Goal: Information Seeking & Learning: Learn about a topic

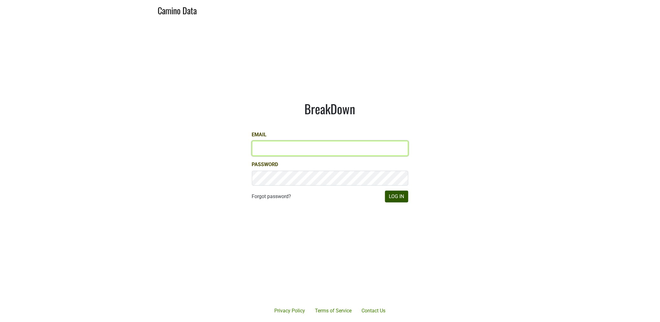
type input "[EMAIL_ADDRESS][DOMAIN_NAME]"
click at [394, 198] on button "Log In" at bounding box center [396, 197] width 23 height 12
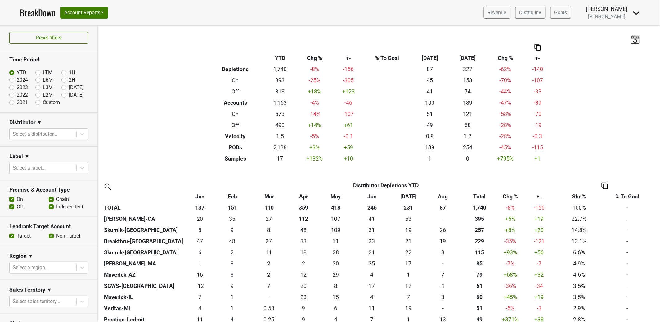
click at [183, 153] on div "Filters Breakdown Type YTD Chg % +- % To Goal Aug ‘25 Aug ‘24 Chg % +- Depletio…" at bounding box center [379, 174] width 562 height 296
click at [637, 13] on img at bounding box center [636, 12] width 7 height 7
click at [626, 35] on link "Open Leadrank" at bounding box center [615, 35] width 49 height 10
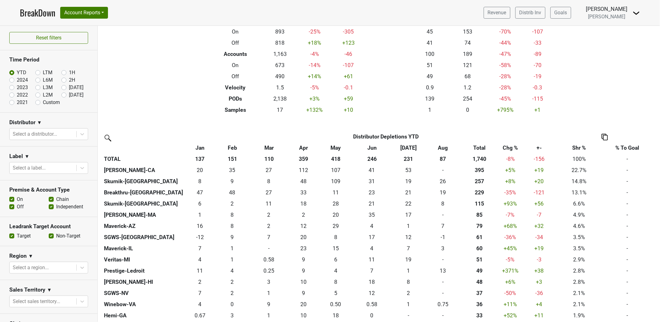
scroll to position [83, 0]
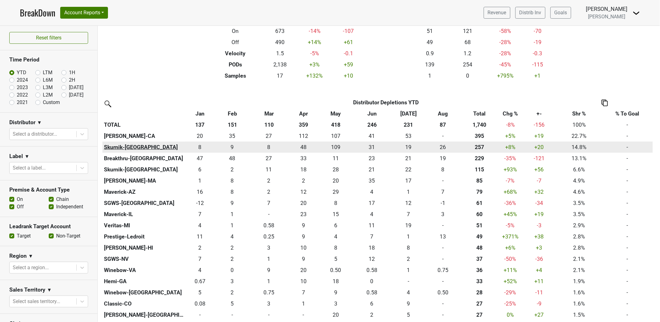
click at [121, 146] on th "Skurnik-[GEOGRAPHIC_DATA]" at bounding box center [143, 147] width 83 height 11
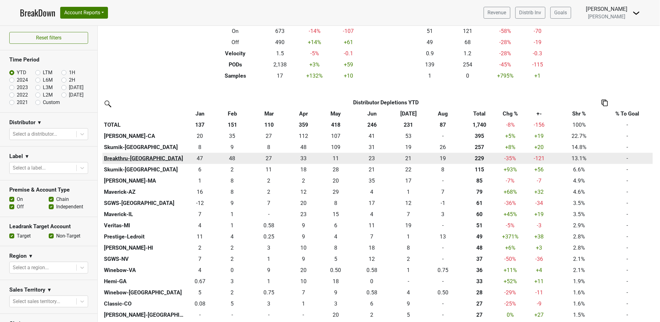
click at [125, 158] on th "Breakthru-FL" at bounding box center [143, 158] width 83 height 11
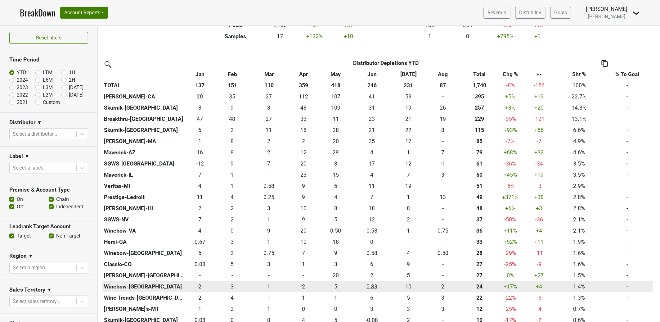
scroll to position [126, 0]
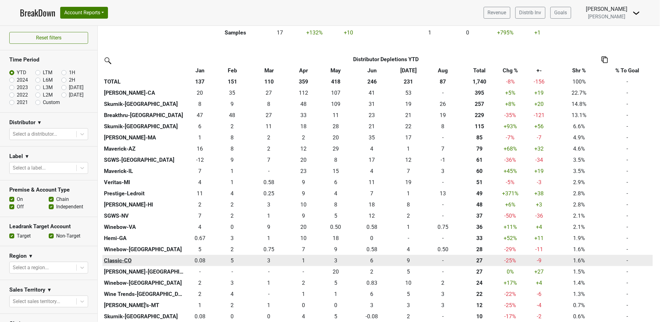
click at [120, 260] on th "Classic-CO" at bounding box center [143, 260] width 83 height 11
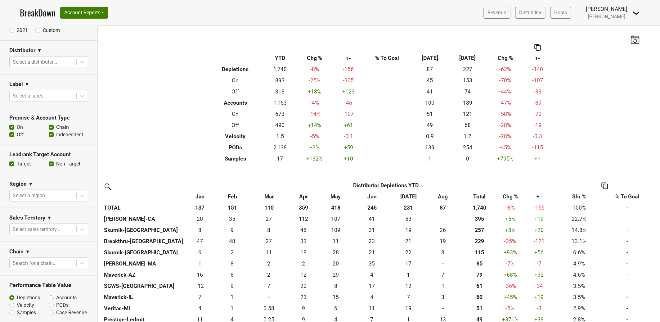
scroll to position [168, 0]
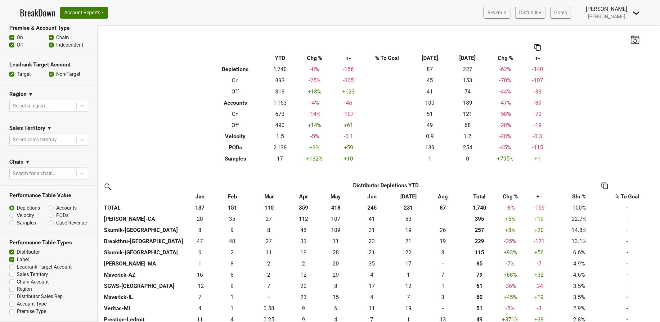
click at [56, 204] on label "Accounts" at bounding box center [66, 207] width 20 height 7
click at [49, 204] on input "Accounts" at bounding box center [68, 207] width 38 height 6
radio input "true"
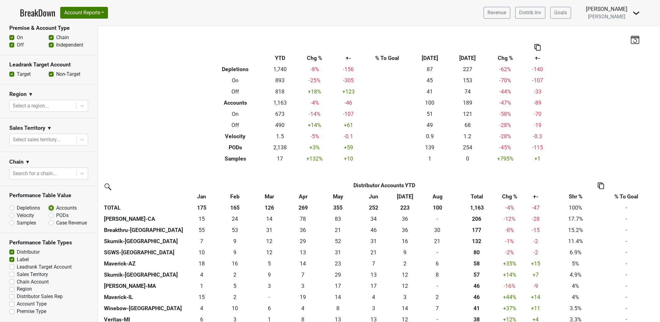
scroll to position [492, 0]
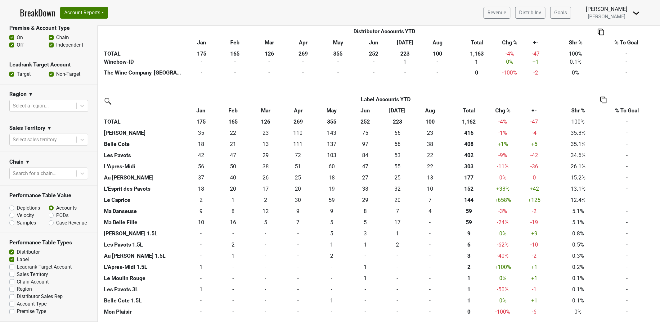
click at [17, 204] on label "Depletions" at bounding box center [28, 207] width 23 height 7
click at [11, 204] on input "Depletions" at bounding box center [28, 207] width 38 height 6
radio input "true"
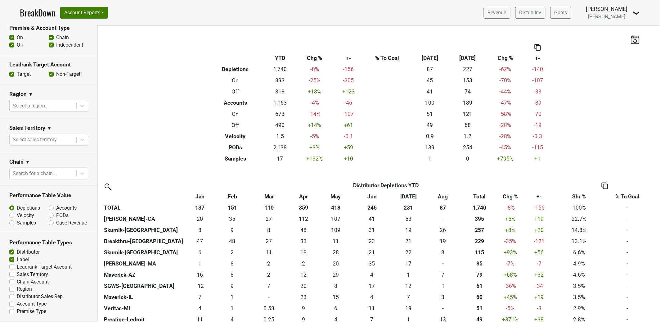
click at [17, 311] on label "Premise Type" at bounding box center [31, 311] width 29 height 7
click at [12, 311] on input "Premise Type" at bounding box center [11, 311] width 5 height 6
checkbox input "true"
click at [199, 113] on div "Filters Breakdown Type YTD Chg % +- % To Goal Aug ‘25 Aug ‘24 Chg % +- Depletio…" at bounding box center [379, 174] width 562 height 296
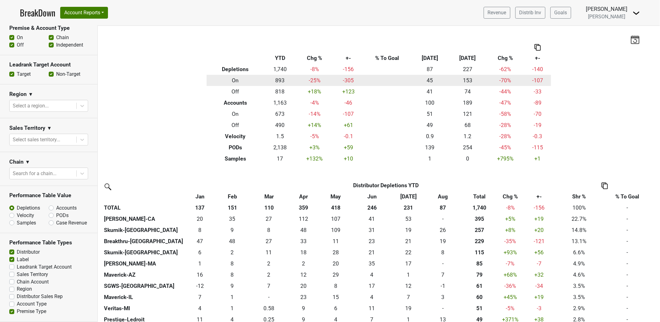
click at [470, 79] on td "153" at bounding box center [468, 80] width 38 height 11
click at [467, 79] on td "153" at bounding box center [468, 80] width 38 height 11
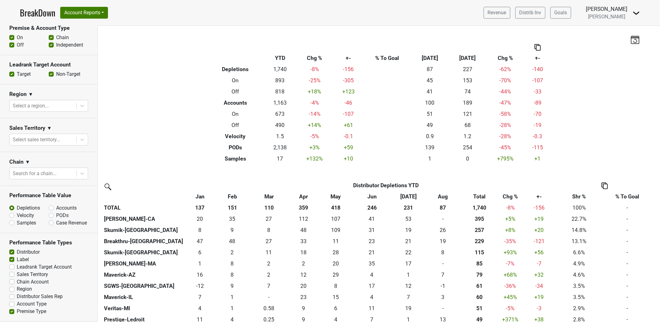
click at [535, 48] on img at bounding box center [538, 47] width 6 height 7
click at [535, 49] on img at bounding box center [538, 47] width 6 height 7
drag, startPoint x: 469, startPoint y: 70, endPoint x: 469, endPoint y: 62, distance: 7.8
click at [469, 68] on td "227" at bounding box center [468, 69] width 38 height 11
click at [470, 57] on th "Aug ‘24" at bounding box center [468, 57] width 38 height 11
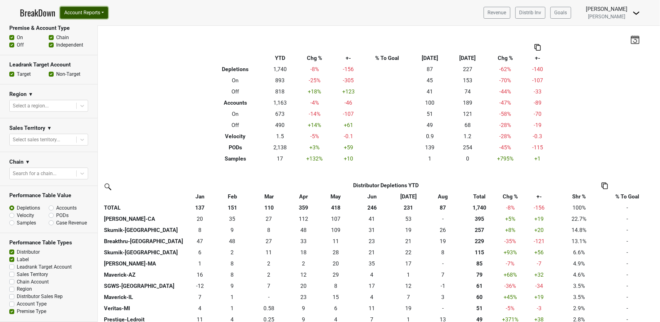
click at [97, 12] on button "Account Reports" at bounding box center [84, 13] width 48 height 12
click at [81, 29] on link "SuperRanker" at bounding box center [88, 27] width 55 height 10
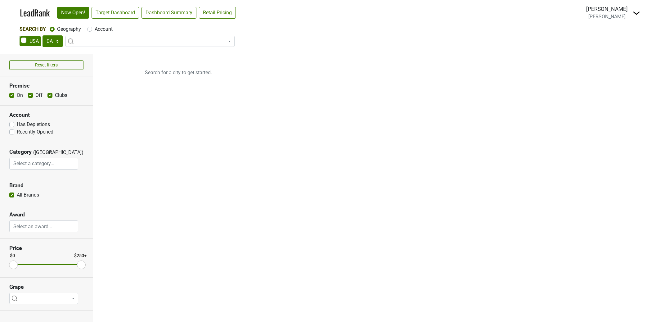
select select "CA"
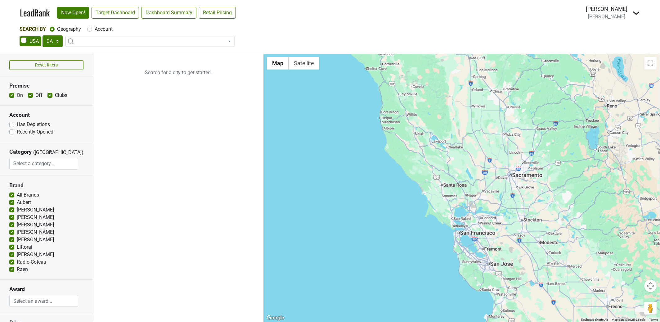
click at [151, 39] on span at bounding box center [149, 41] width 169 height 11
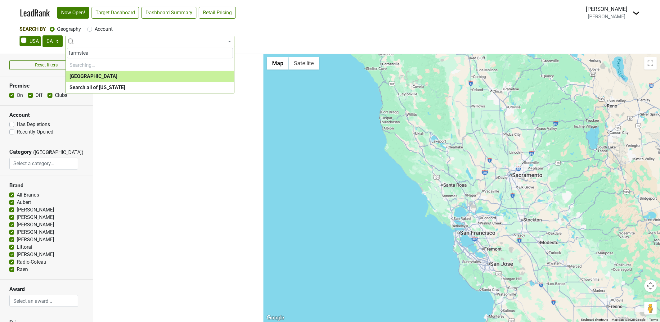
type input "farmstead"
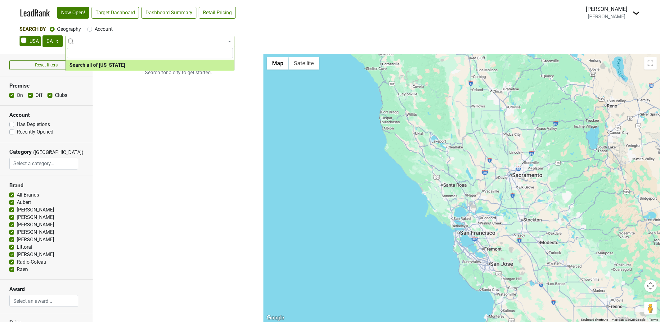
select select "ALL_CA"
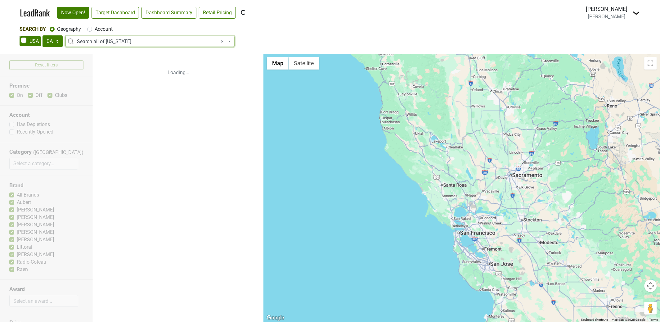
click at [144, 41] on span "× Search all of California" at bounding box center [152, 41] width 150 height 7
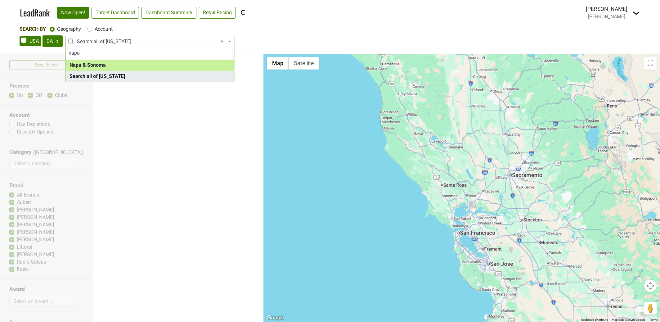
type input "napa"
select select "1138"
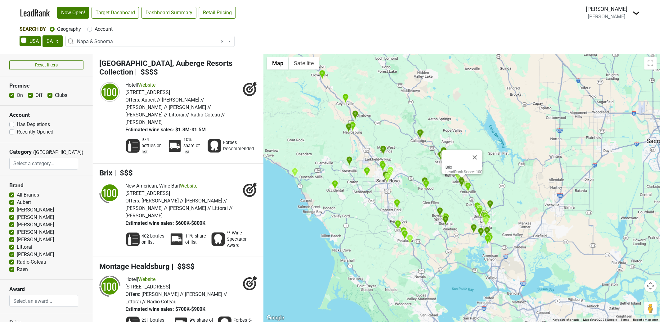
click at [425, 142] on div "Brix LeadRank Score: 100" at bounding box center [462, 188] width 396 height 268
click at [430, 160] on div "Brix LeadRank Score: 100" at bounding box center [462, 188] width 396 height 268
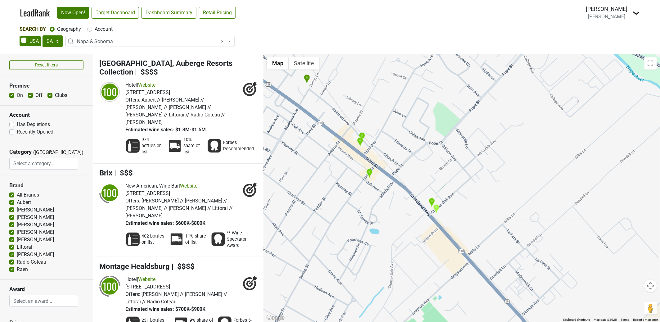
click at [436, 207] on img "Farmstead At Long Meadow Ranch" at bounding box center [436, 209] width 7 height 10
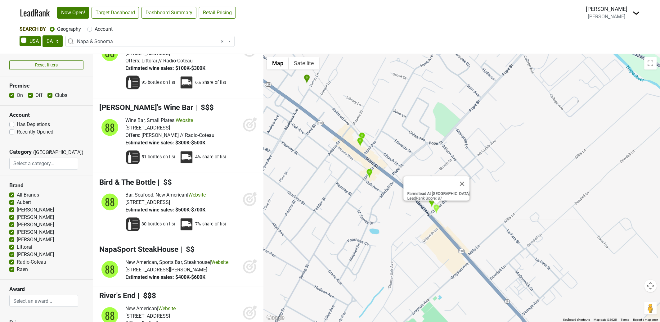
scroll to position [7479, 0]
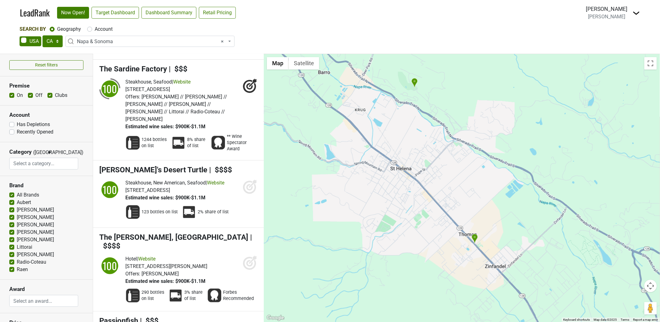
drag, startPoint x: 394, startPoint y: 136, endPoint x: 468, endPoint y: 238, distance: 126.2
click at [471, 241] on div "Roka Akor - San Francisco LeadRank Score: 100" at bounding box center [462, 188] width 396 height 268
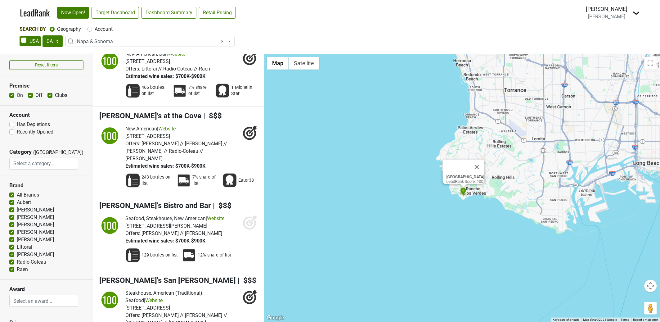
scroll to position [0, 0]
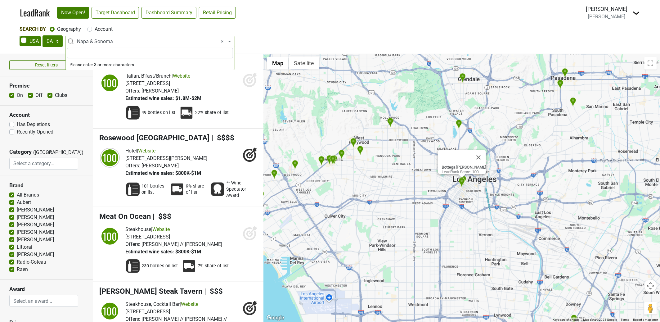
click at [119, 45] on span "× Napa & Sonoma" at bounding box center [152, 41] width 150 height 7
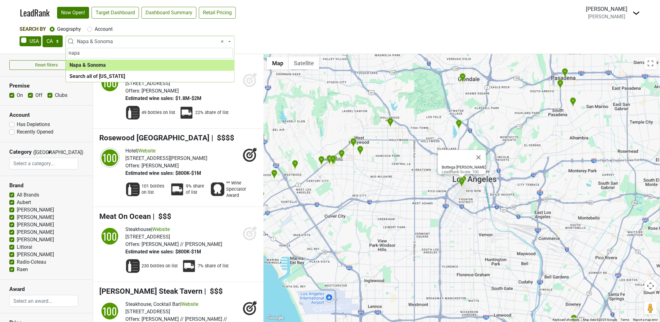
type input "napa"
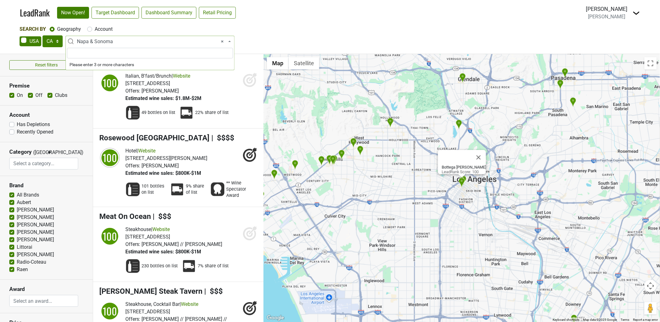
click at [118, 39] on span "× Napa & Sonoma" at bounding box center [152, 41] width 150 height 7
click at [115, 43] on span "× Napa & Sonoma" at bounding box center [152, 41] width 150 height 7
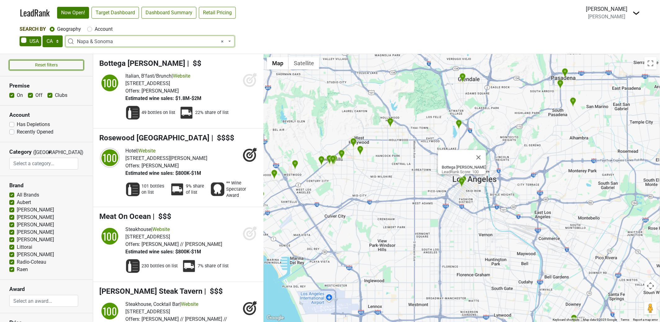
click at [60, 65] on button "Reset filters" at bounding box center [46, 65] width 74 height 10
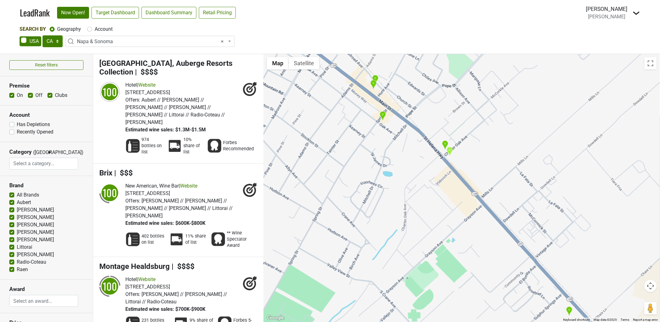
click at [451, 149] on img "Farmstead At Long Meadow Ranch" at bounding box center [450, 151] width 7 height 10
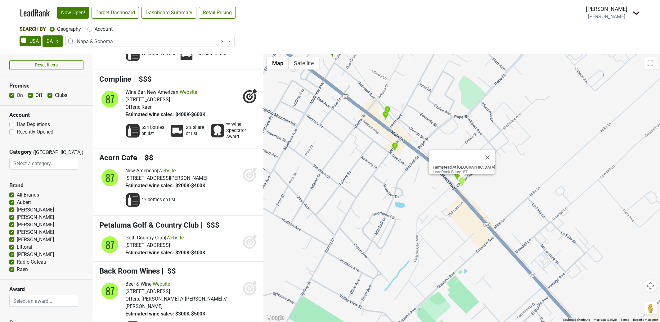
scroll to position [7462, 0]
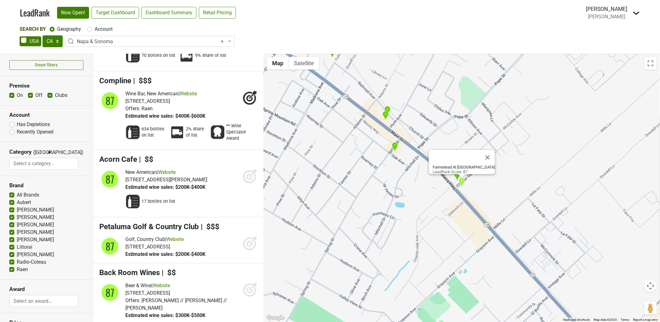
drag, startPoint x: 444, startPoint y: 192, endPoint x: 450, endPoint y: 188, distance: 7.2
click at [444, 192] on div "Farmstead At Long Meadow Ranch LeadRank Score: 87" at bounding box center [462, 188] width 396 height 268
click at [456, 176] on img "The Charter Oak" at bounding box center [457, 176] width 7 height 10
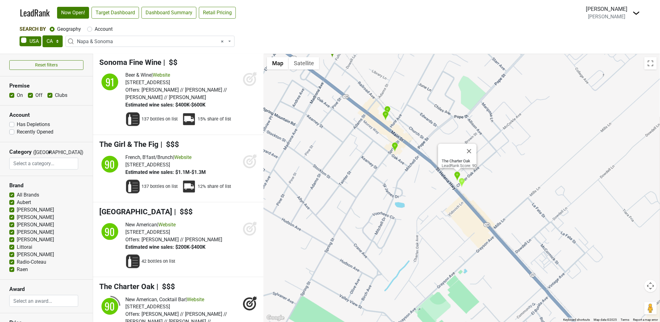
scroll to position [6115, 0]
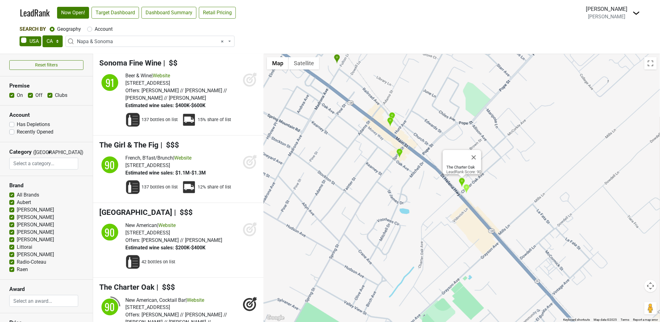
click at [400, 153] on img "Goose & Gander" at bounding box center [399, 153] width 7 height 10
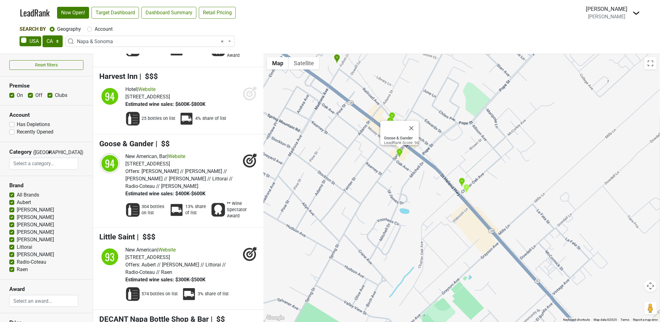
scroll to position [3903, 0]
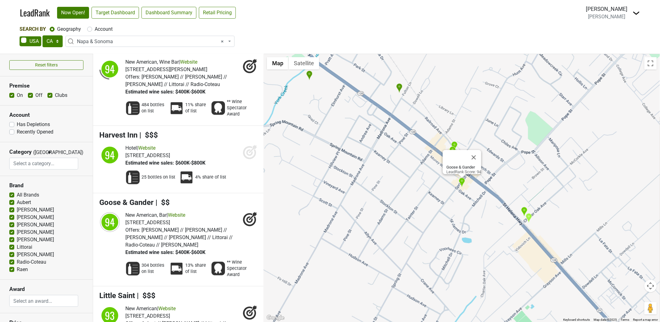
click at [390, 151] on div "Goose & Gander LeadRank Score: 94" at bounding box center [462, 188] width 396 height 268
click at [455, 144] on img "Charlie's Napa Valley" at bounding box center [454, 146] width 7 height 10
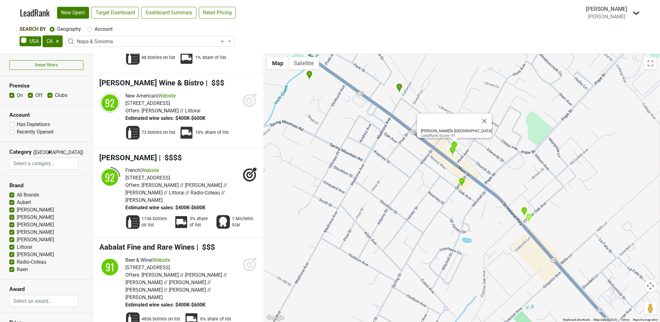
scroll to position [4852, 0]
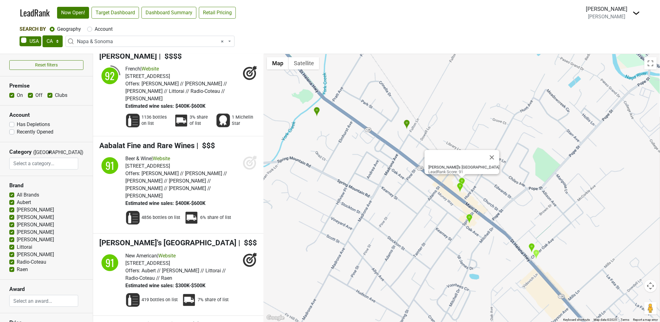
click at [460, 188] on img "C29" at bounding box center [460, 187] width 7 height 10
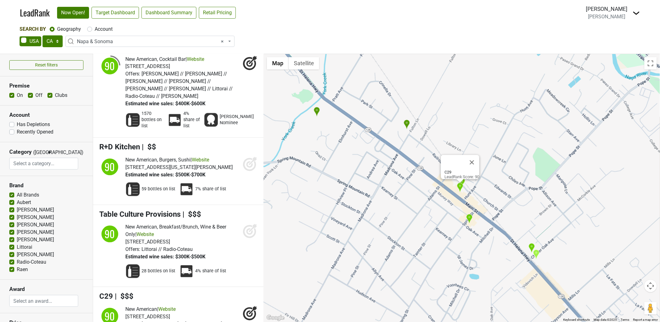
scroll to position [6365, 0]
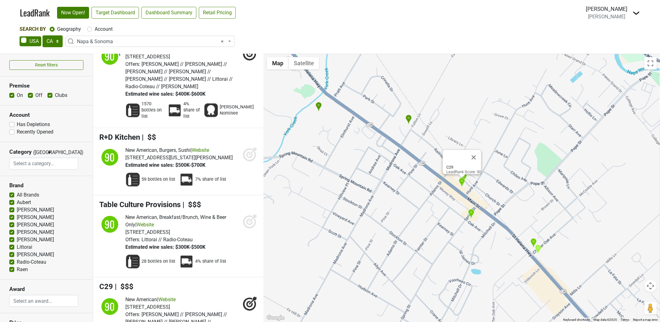
click at [410, 119] on img "Acme Fine Wines" at bounding box center [409, 120] width 7 height 10
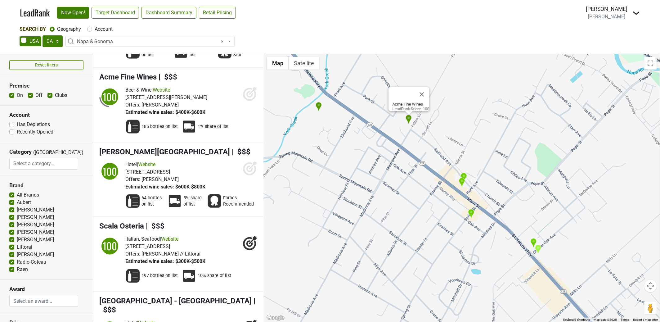
scroll to position [263, 0]
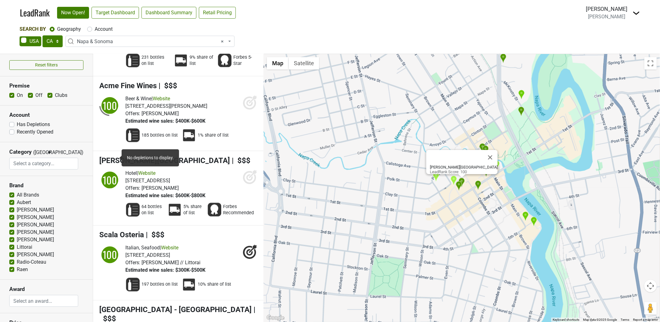
click at [109, 171] on div "100" at bounding box center [110, 180] width 19 height 19
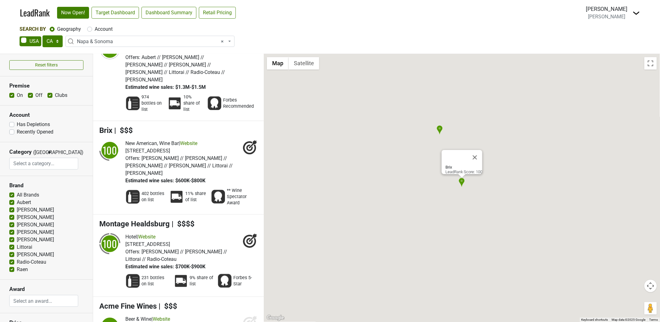
scroll to position [0, 0]
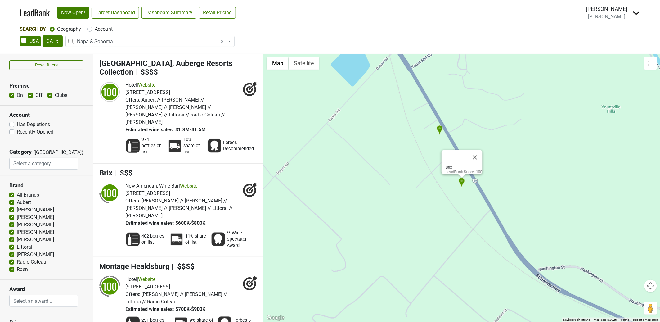
click at [392, 155] on div "Brix LeadRank Score: 100" at bounding box center [462, 188] width 396 height 268
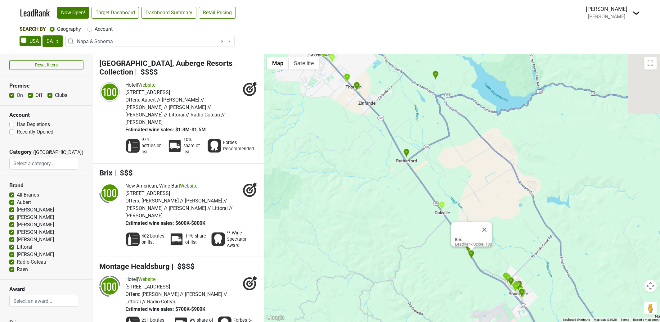
drag, startPoint x: 355, startPoint y: 128, endPoint x: 424, endPoint y: 217, distance: 112.3
click at [426, 218] on div "Brix LeadRank Score: 100" at bounding box center [462, 188] width 396 height 268
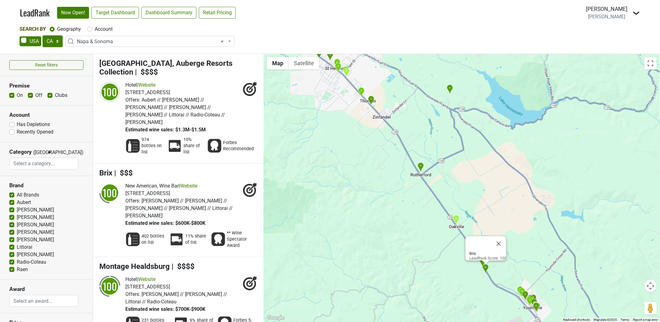
click at [451, 88] on img "Auberge du Soleil Restaurant" at bounding box center [450, 89] width 7 height 10
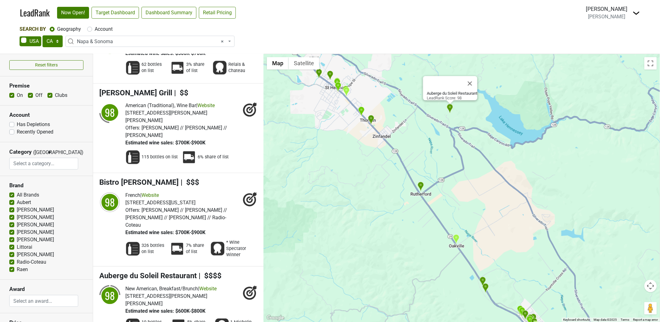
scroll to position [2324, 0]
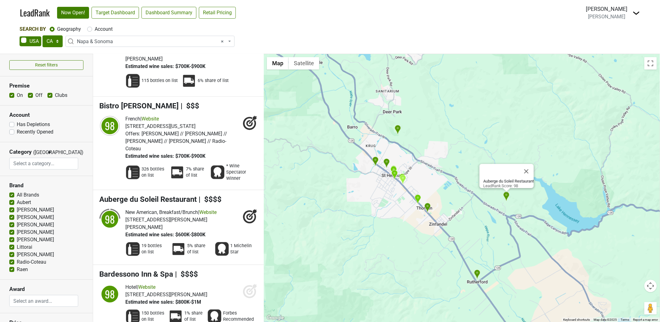
drag, startPoint x: 399, startPoint y: 103, endPoint x: 427, endPoint y: 171, distance: 73.4
click at [455, 192] on div "Auberge du Soleil Restaurant LeadRank Score: 98" at bounding box center [462, 188] width 396 height 268
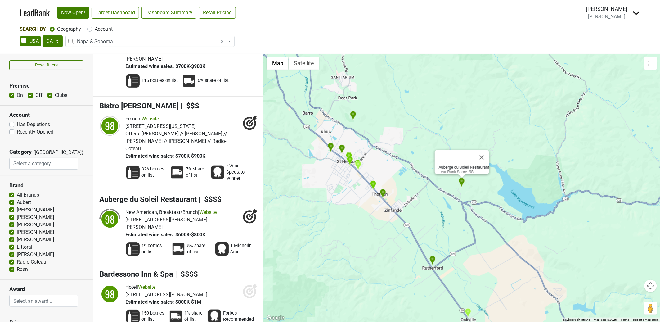
click at [355, 115] on img "Meadowood Napa Valley" at bounding box center [353, 116] width 7 height 10
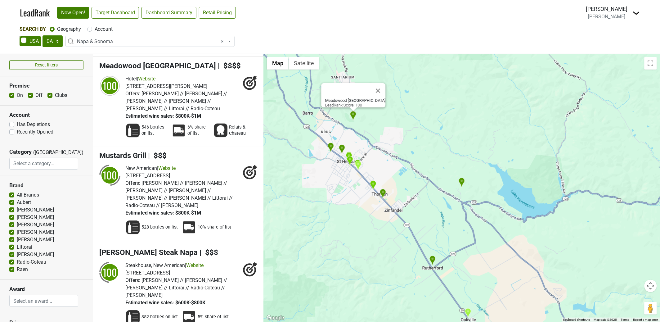
scroll to position [573, 0]
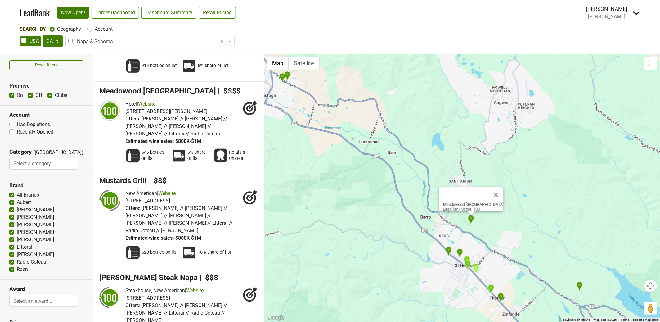
drag, startPoint x: 336, startPoint y: 124, endPoint x: 426, endPoint y: 200, distance: 118.3
click at [454, 227] on div "Meadowood Napa Valley LeadRank Score: 100" at bounding box center [462, 188] width 396 height 268
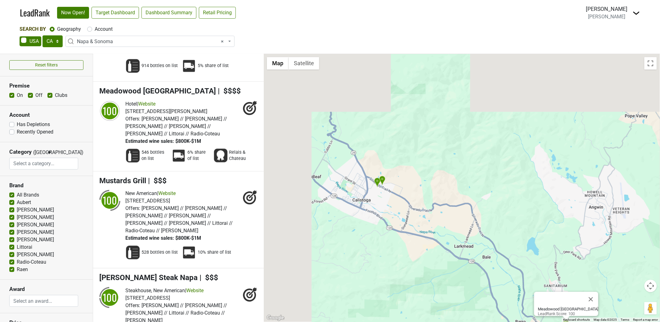
drag, startPoint x: 373, startPoint y: 168, endPoint x: 444, endPoint y: 241, distance: 101.6
click at [447, 244] on div "Meadowood Napa Valley LeadRank Score: 100" at bounding box center [462, 188] width 396 height 268
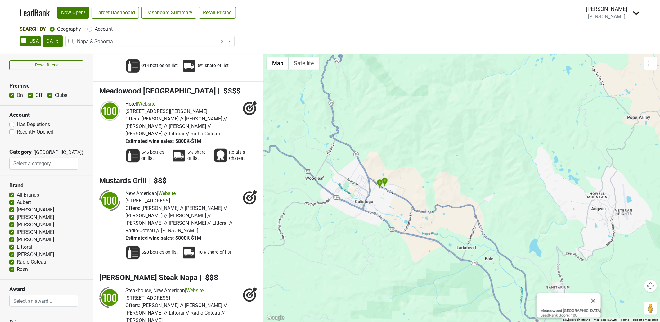
click at [385, 181] on img "Four Seasons Napa Valley" at bounding box center [385, 182] width 7 height 10
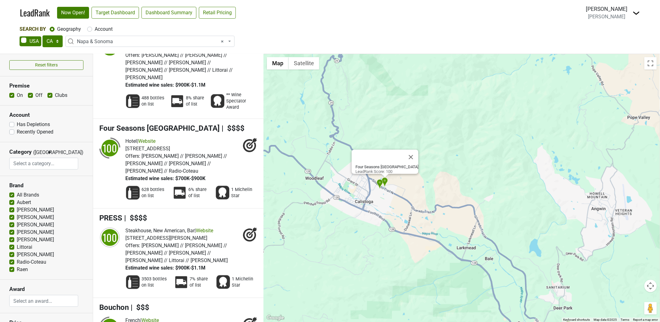
scroll to position [960, 0]
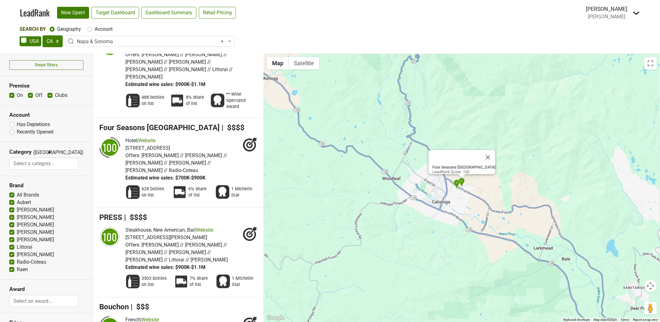
click at [456, 182] on img "Solage, Auberge Resorts Collection" at bounding box center [457, 184] width 7 height 10
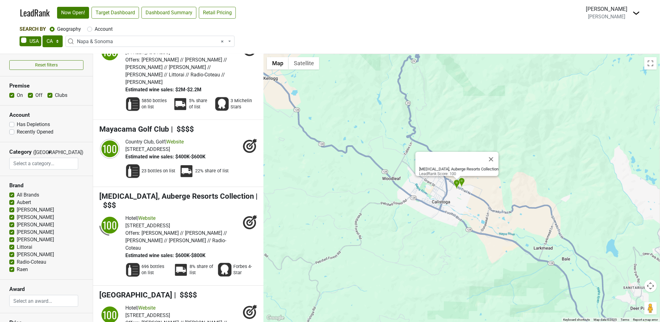
scroll to position [1535, 0]
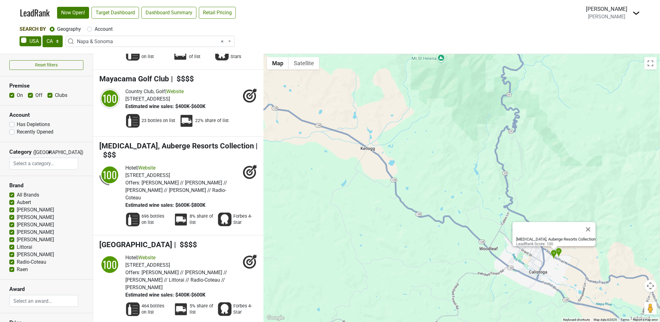
drag, startPoint x: 309, startPoint y: 105, endPoint x: 402, endPoint y: 177, distance: 117.2
click at [402, 177] on div "Solage, Auberge Resorts Collection LeadRank Score: 100" at bounding box center [462, 188] width 396 height 268
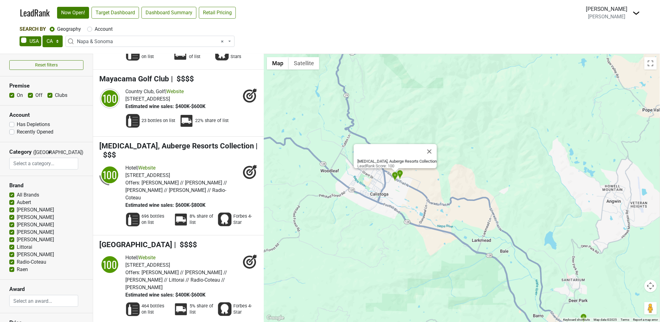
drag, startPoint x: 473, startPoint y: 196, endPoint x: 316, endPoint y: 119, distance: 175.0
click at [316, 119] on div "Solage, Auberge Resorts Collection LeadRank Score: 100" at bounding box center [462, 188] width 396 height 268
click at [408, 198] on div "Solage, Auberge Resorts Collection LeadRank Score: 100" at bounding box center [462, 188] width 396 height 268
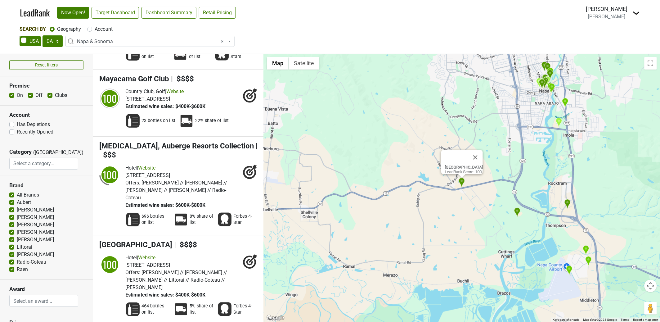
click at [519, 213] on img "Stanly Ranch, Auberge Resorts Collection" at bounding box center [517, 212] width 7 height 10
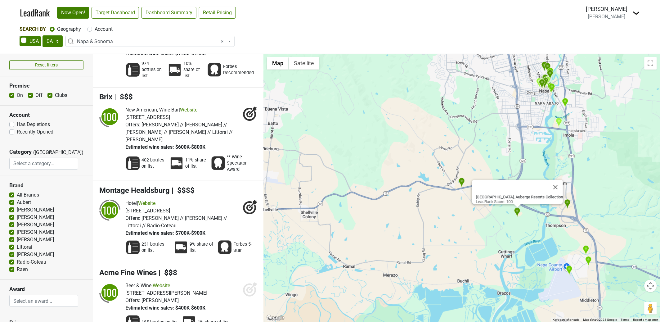
scroll to position [0, 0]
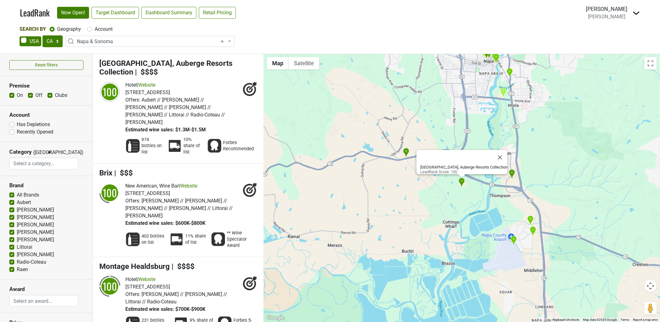
click at [407, 151] on img "Carneros Resort and Spa" at bounding box center [406, 153] width 7 height 10
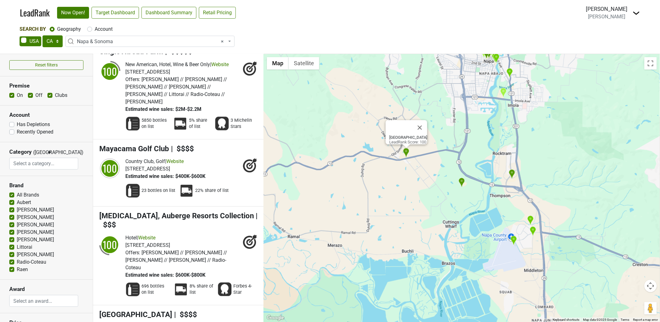
scroll to position [1617, 0]
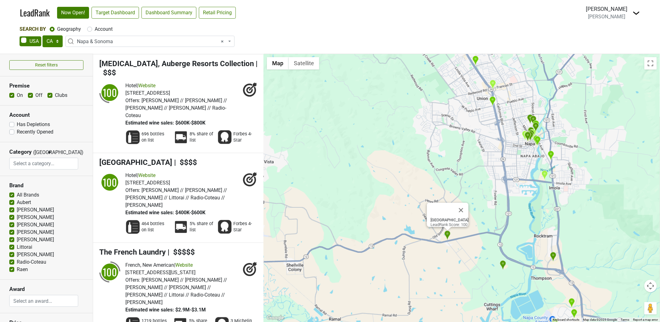
drag, startPoint x: 444, startPoint y: 124, endPoint x: 430, endPoint y: 177, distance: 55.3
click at [430, 177] on div "Carneros Resort and Spa LeadRank Score: 100" at bounding box center [462, 188] width 396 height 268
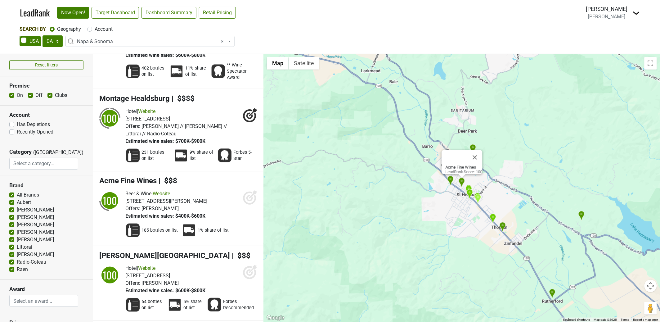
scroll to position [0, 0]
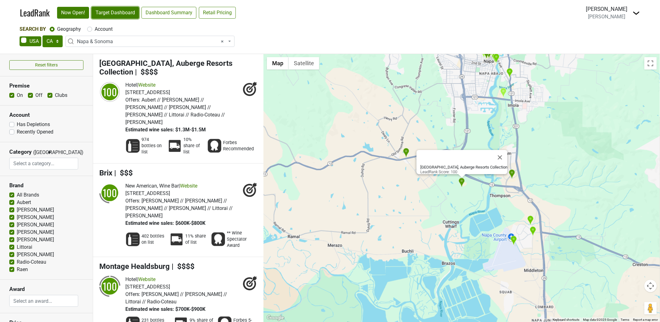
click at [117, 14] on link "Target Dashboard" at bounding box center [115, 13] width 47 height 12
click at [291, 23] on nav "LeadRank Now Open! Target Dashboard Dashboard Summary Retail Pricing Loading...…" at bounding box center [330, 12] width 630 height 25
click at [173, 13] on link "Dashboard Summary" at bounding box center [169, 13] width 55 height 12
click at [218, 12] on link "Retail Pricing" at bounding box center [217, 13] width 37 height 12
click at [237, 35] on div "Search By Geography Account AK AL AR AZ CA CO CT DC DE FL GA HI IA ID IL IN KS …" at bounding box center [330, 36] width 621 height 23
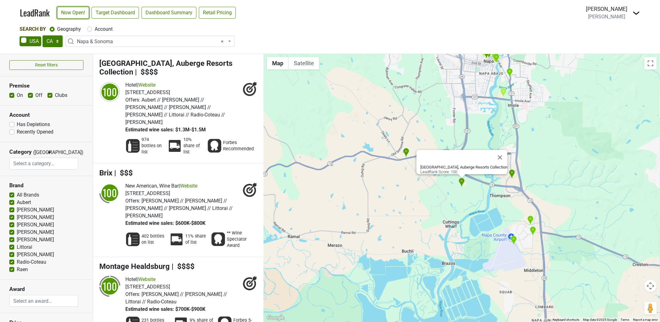
click at [79, 12] on link "Now Open!" at bounding box center [73, 13] width 32 height 12
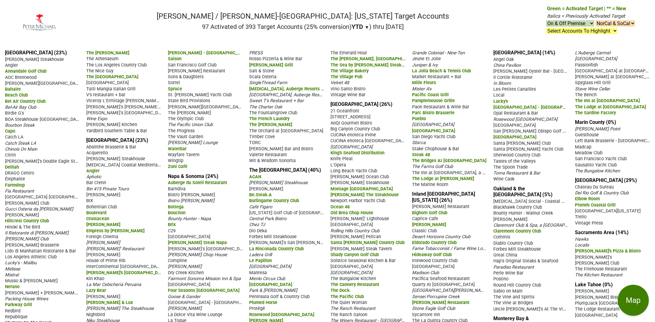
drag, startPoint x: 276, startPoint y: 118, endPoint x: 324, endPoint y: 114, distance: 48.0
click at [322, 119] on div "The French Laundry" at bounding box center [286, 118] width 75 height 6
click at [350, 75] on span "The Village Pub" at bounding box center [347, 76] width 32 height 5
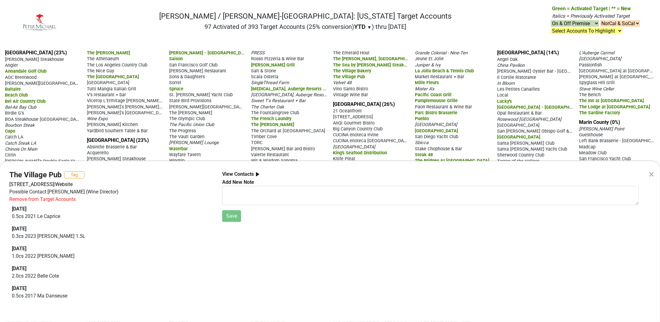
click at [651, 174] on div "×" at bounding box center [651, 174] width 5 height 15
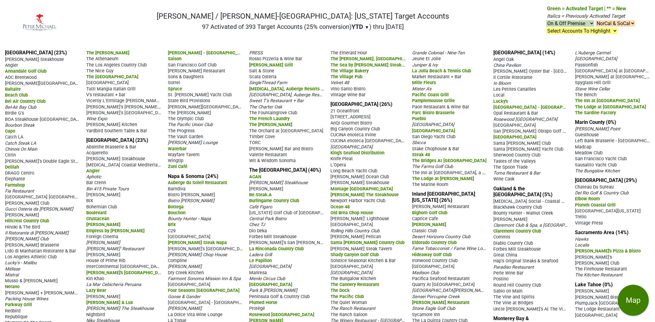
click at [598, 104] on span "The Lodge at Pebble Beach" at bounding box center [610, 106] width 71 height 5
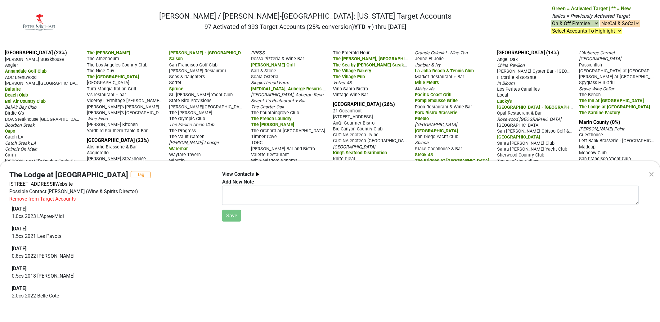
click at [650, 176] on div "×" at bounding box center [651, 174] width 5 height 15
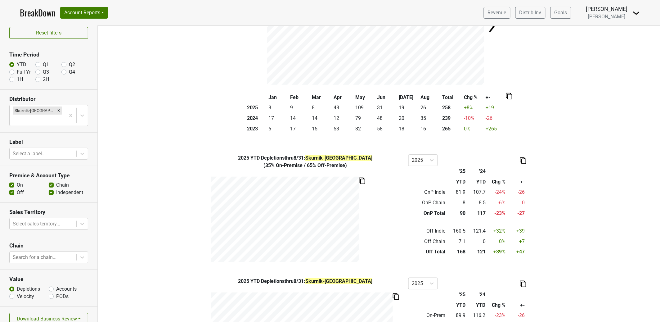
scroll to position [84, 0]
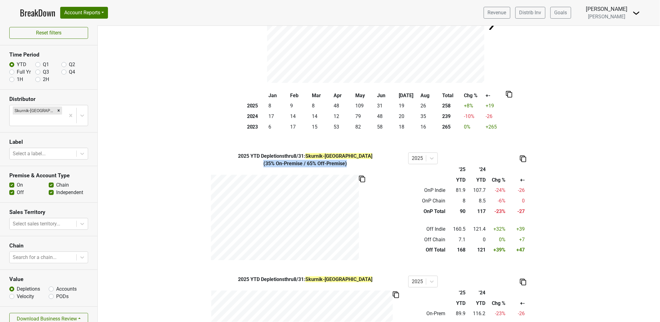
drag, startPoint x: 348, startPoint y: 164, endPoint x: 254, endPoint y: 165, distance: 93.4
click at [255, 165] on div "( 35% On-Premise / 65% Off-Premise )" at bounding box center [305, 163] width 197 height 7
click at [254, 166] on div "( 35% On-Premise / 65% Off-Premise )" at bounding box center [305, 163] width 197 height 7
click at [385, 221] on div "2025 YTD Depletions thru 8/31 : Skurnik-NY ( 35% On-Premise / 65% Off-Premise )" at bounding box center [305, 206] width 206 height 108
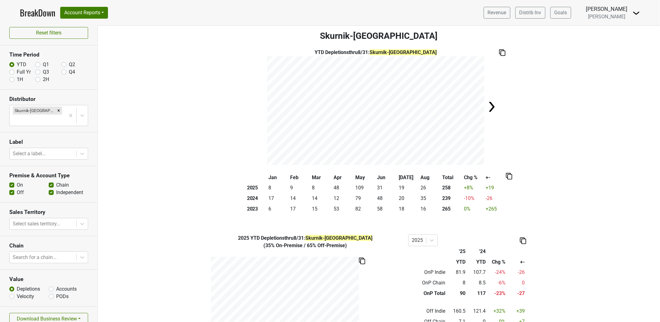
scroll to position [0, 0]
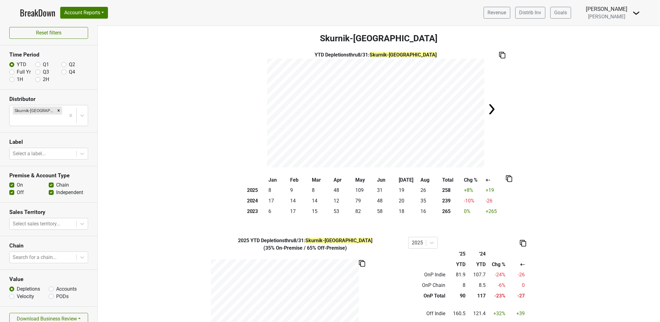
drag, startPoint x: 205, startPoint y: 149, endPoint x: 212, endPoint y: 143, distance: 9.7
click at [205, 149] on div "YTD Depletions thru 8/31 : Skurnik-NY" at bounding box center [379, 109] width 562 height 116
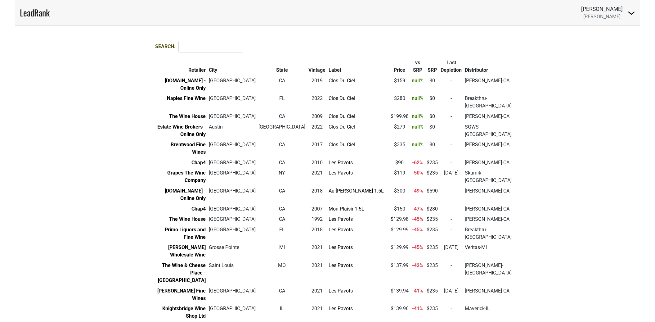
click at [335, 42] on form "Search:" at bounding box center [327, 47] width 344 height 12
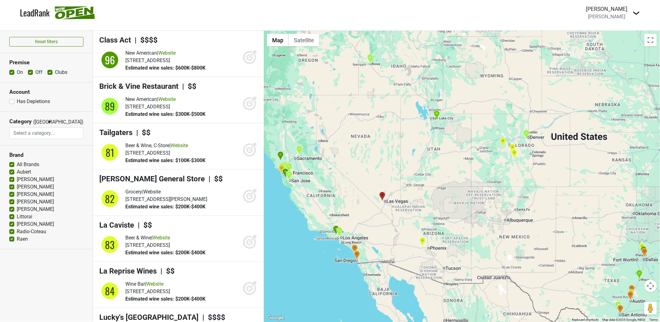
drag, startPoint x: 356, startPoint y: 207, endPoint x: 553, endPoint y: 172, distance: 200.2
click at [558, 171] on div at bounding box center [462, 176] width 396 height 291
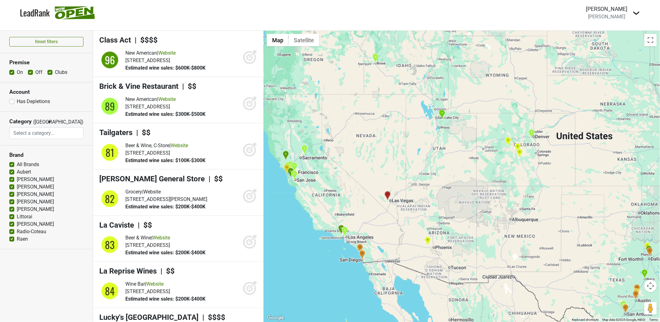
click at [34, 136] on input "search" at bounding box center [47, 133] width 74 height 12
click at [72, 100] on div "Has Depletions" at bounding box center [46, 101] width 74 height 7
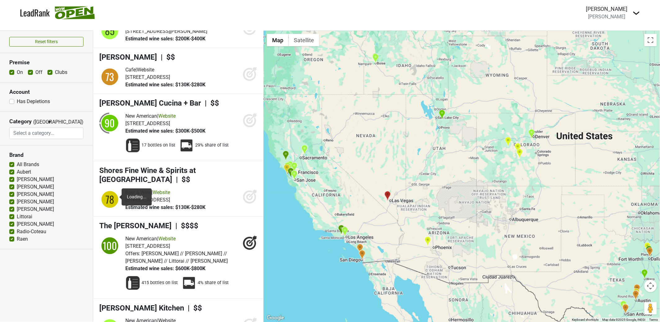
scroll to position [452, 0]
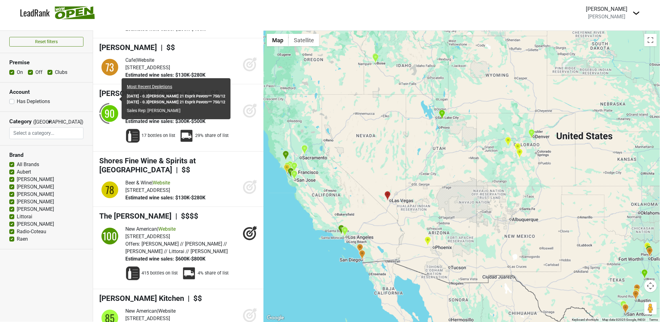
click at [109, 104] on div "90" at bounding box center [110, 113] width 19 height 19
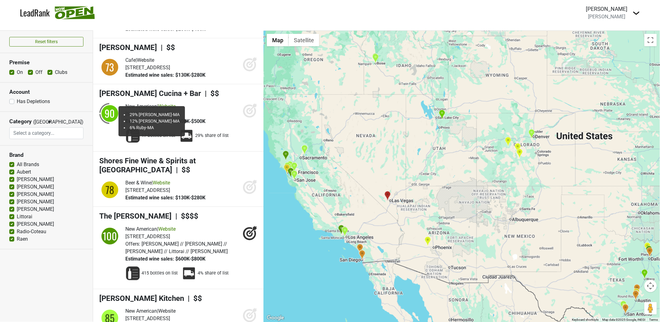
click at [189, 128] on img at bounding box center [186, 135] width 15 height 15
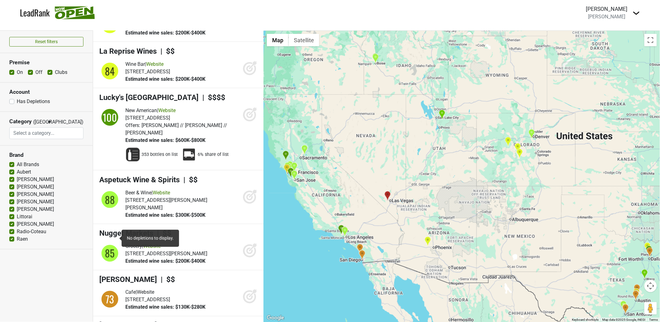
scroll to position [0, 0]
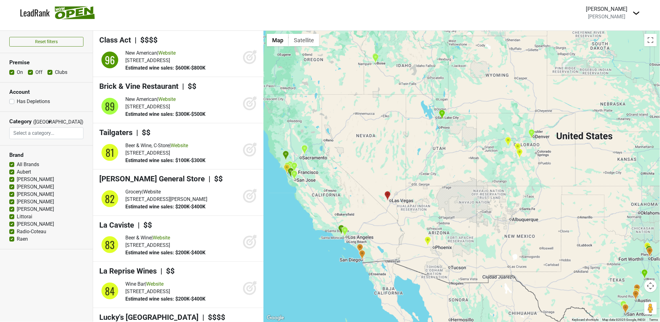
click at [163, 14] on nav "LeadRank Loading... Daniel Fay Peter Michael Control Center Open Breakdown Logo…" at bounding box center [330, 12] width 630 height 25
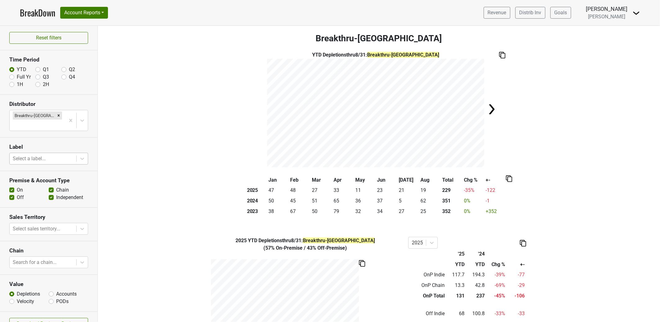
click at [51, 154] on div at bounding box center [43, 158] width 61 height 9
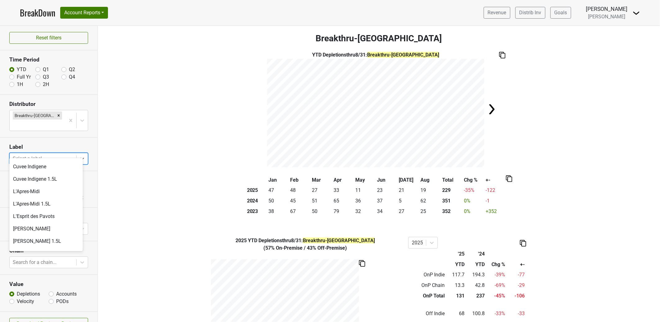
scroll to position [180, 0]
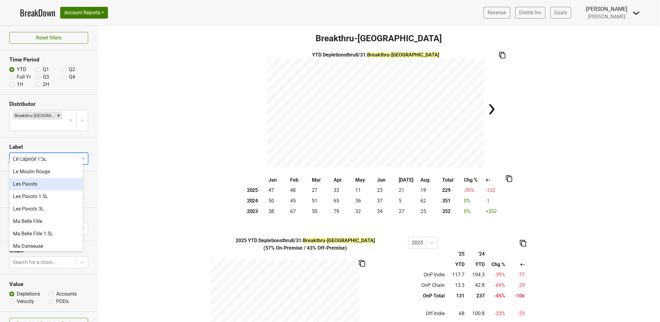
click at [54, 185] on div "Les Pavots" at bounding box center [46, 184] width 74 height 12
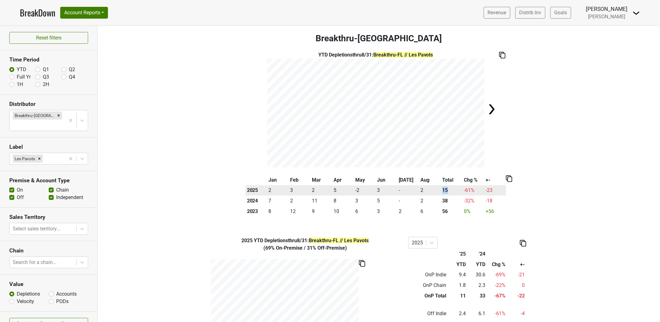
drag, startPoint x: 446, startPoint y: 190, endPoint x: 438, endPoint y: 190, distance: 7.8
click at [441, 190] on th "15" at bounding box center [452, 190] width 22 height 11
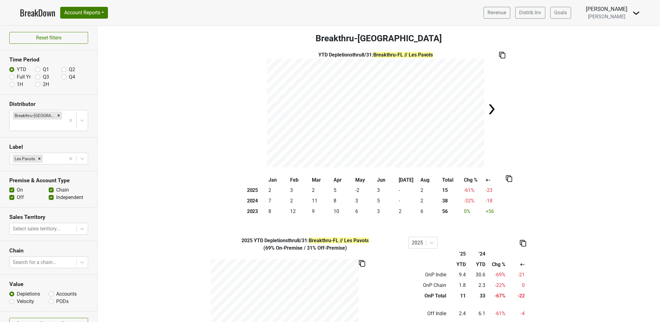
click at [385, 229] on div "Filters Breakthru-FL YTD Depletions thru 8/31 : Breakthru-FL // Les Pavots Jan …" at bounding box center [379, 174] width 562 height 296
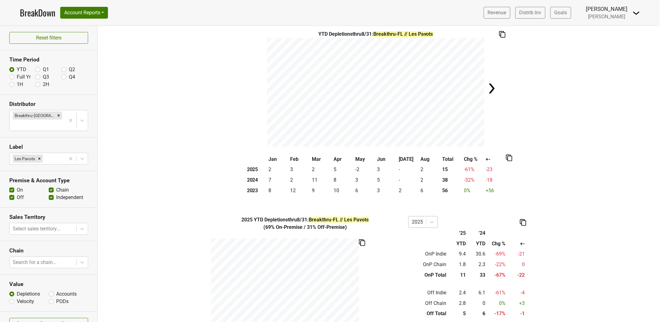
scroll to position [0, 0]
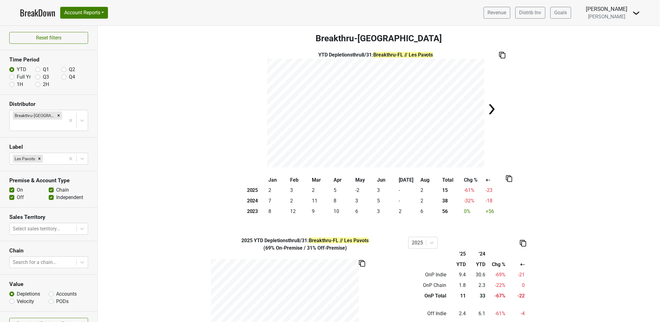
click at [250, 160] on div "YTD Depletions thru 8/31 : Breakthru-FL // Les Pavots" at bounding box center [379, 109] width 562 height 116
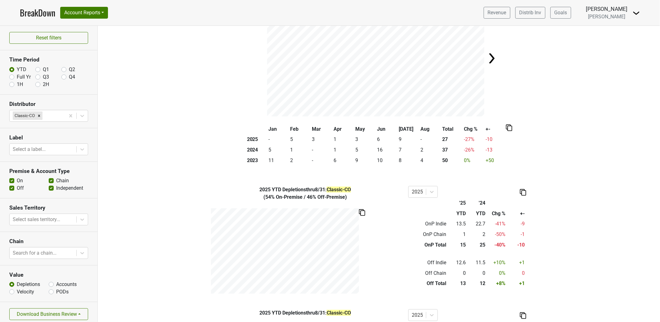
scroll to position [103, 0]
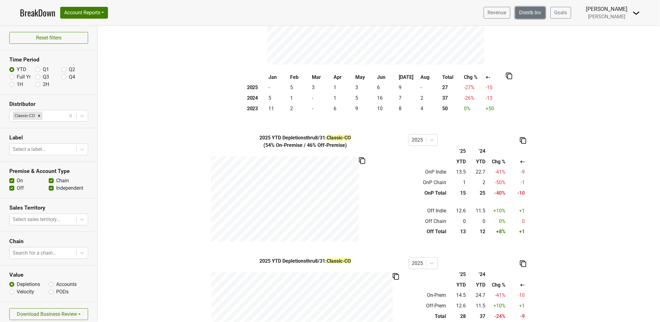
click at [543, 16] on link "Distrib Inv" at bounding box center [530, 13] width 30 height 12
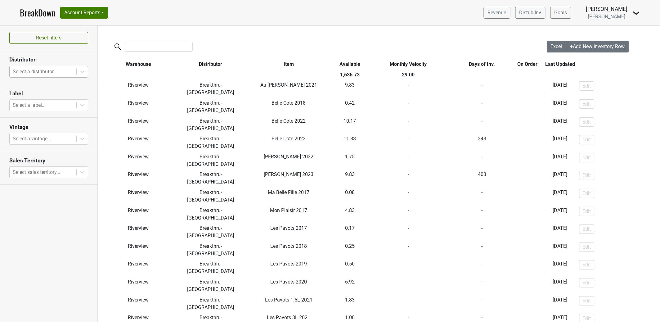
click at [64, 73] on div at bounding box center [43, 71] width 61 height 9
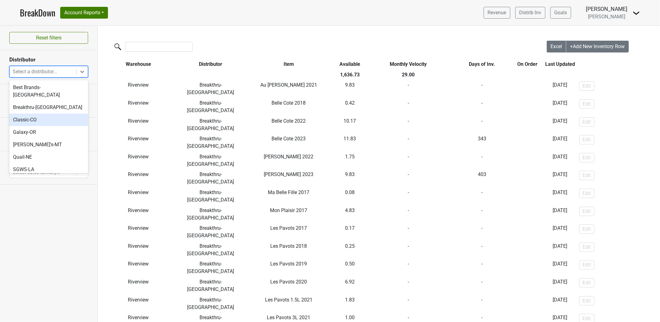
click at [61, 114] on div "Classic-CO" at bounding box center [48, 120] width 79 height 12
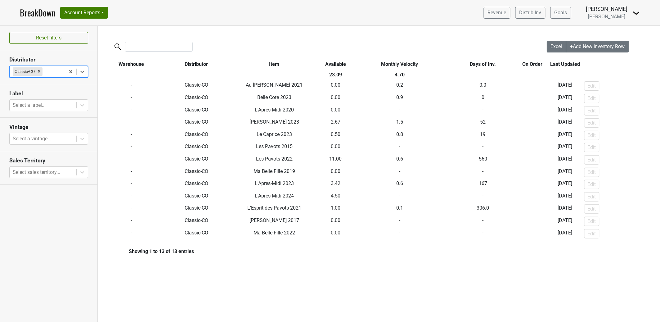
click at [40, 73] on icon "Remove Classic-CO" at bounding box center [39, 71] width 4 height 4
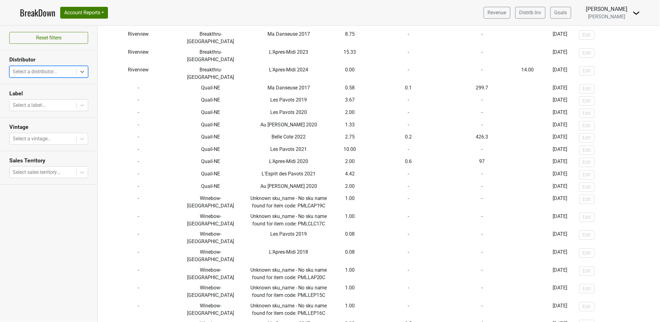
scroll to position [78, 0]
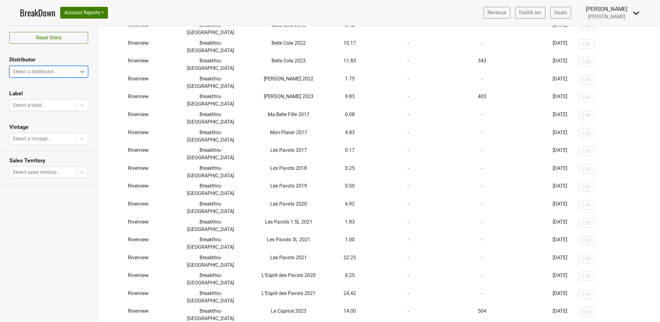
click at [53, 74] on div at bounding box center [43, 71] width 61 height 9
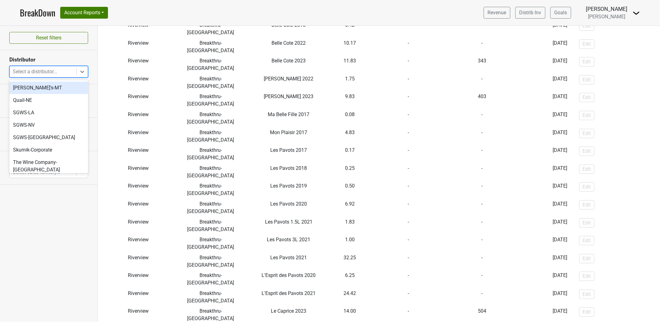
scroll to position [59, 0]
click at [62, 116] on div "SGWS-NV" at bounding box center [48, 122] width 79 height 12
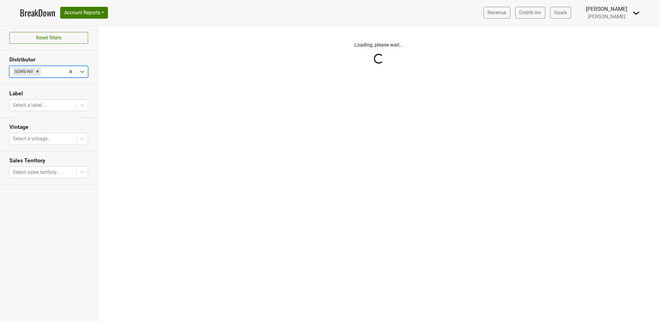
scroll to position [0, 0]
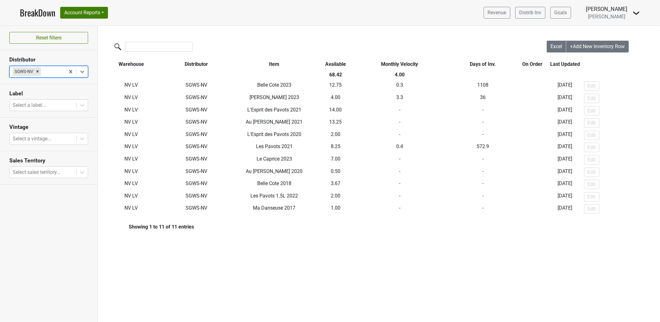
click at [38, 74] on div "Remove SGWS-NV" at bounding box center [37, 71] width 7 height 8
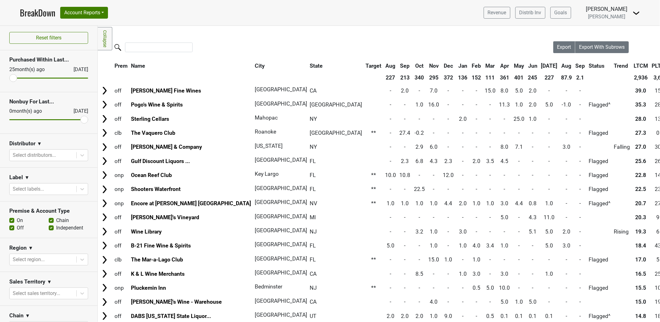
click at [560, 65] on th "Aug" at bounding box center [567, 65] width 14 height 11
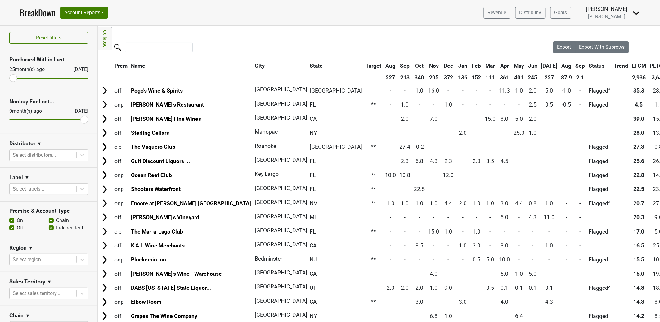
click at [560, 65] on th "Aug" at bounding box center [567, 65] width 14 height 11
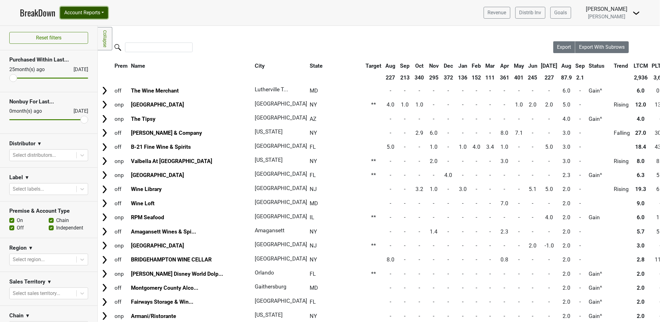
click at [87, 12] on button "Account Reports" at bounding box center [84, 13] width 48 height 12
click at [86, 12] on button "Account Reports" at bounding box center [84, 13] width 48 height 12
click at [51, 15] on link "BreakDown" at bounding box center [37, 12] width 35 height 13
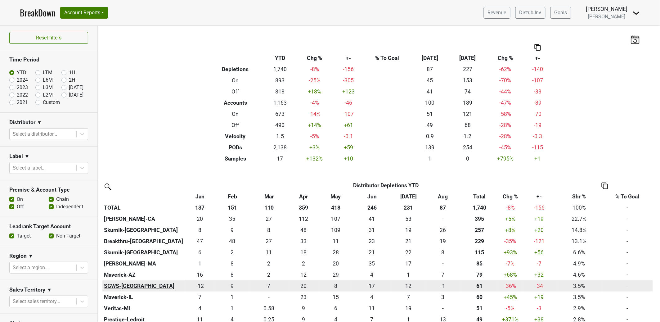
click at [122, 285] on th "SGWS-[GEOGRAPHIC_DATA]" at bounding box center [143, 285] width 83 height 11
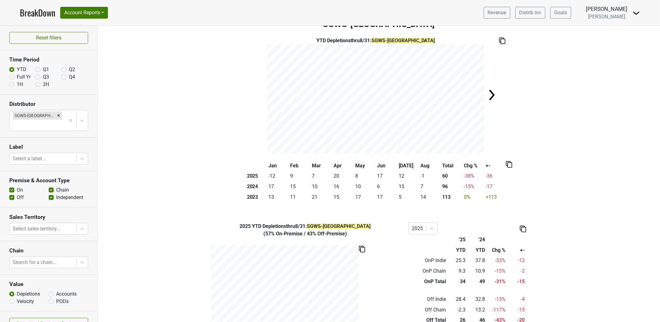
scroll to position [32, 0]
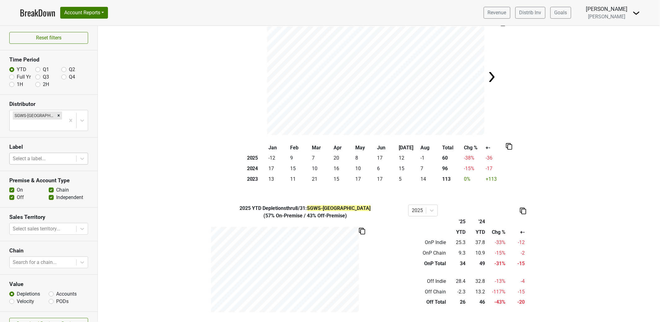
click at [37, 154] on div "Select a label..." at bounding box center [43, 158] width 67 height 11
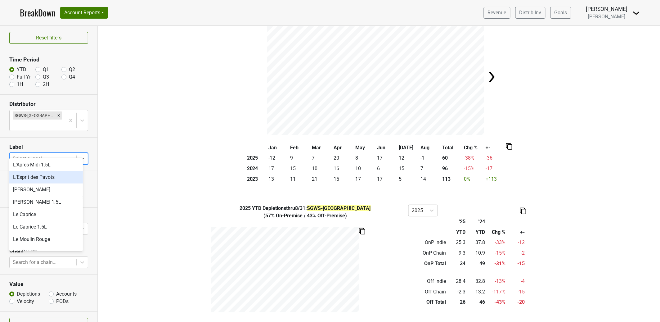
scroll to position [142, 0]
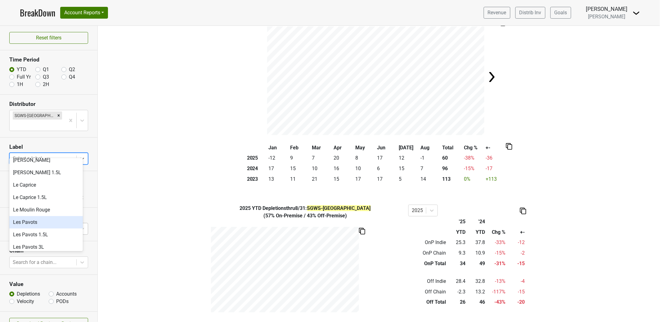
click at [50, 221] on div "Les Pavots" at bounding box center [46, 222] width 74 height 12
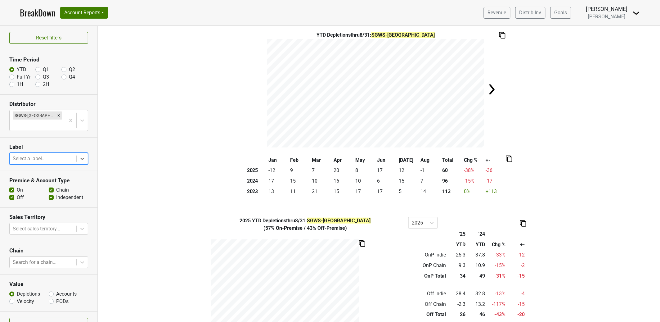
scroll to position [37, 0]
